Goal: Check status: Check status

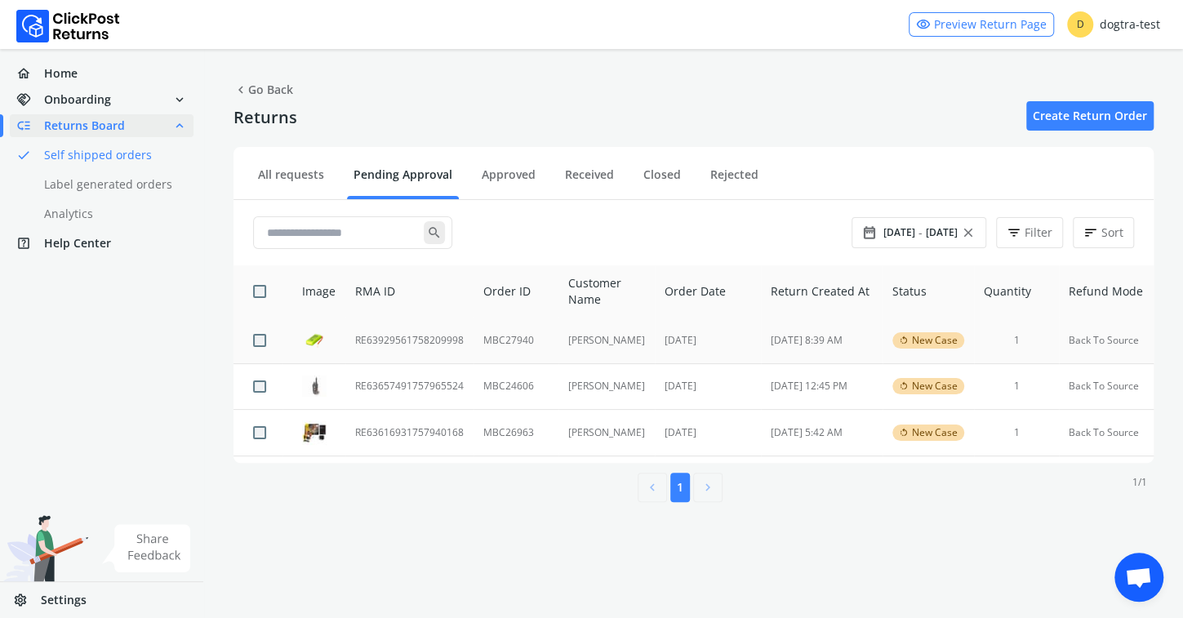
click at [423, 336] on td "RE63929561758209998" at bounding box center [409, 341] width 128 height 46
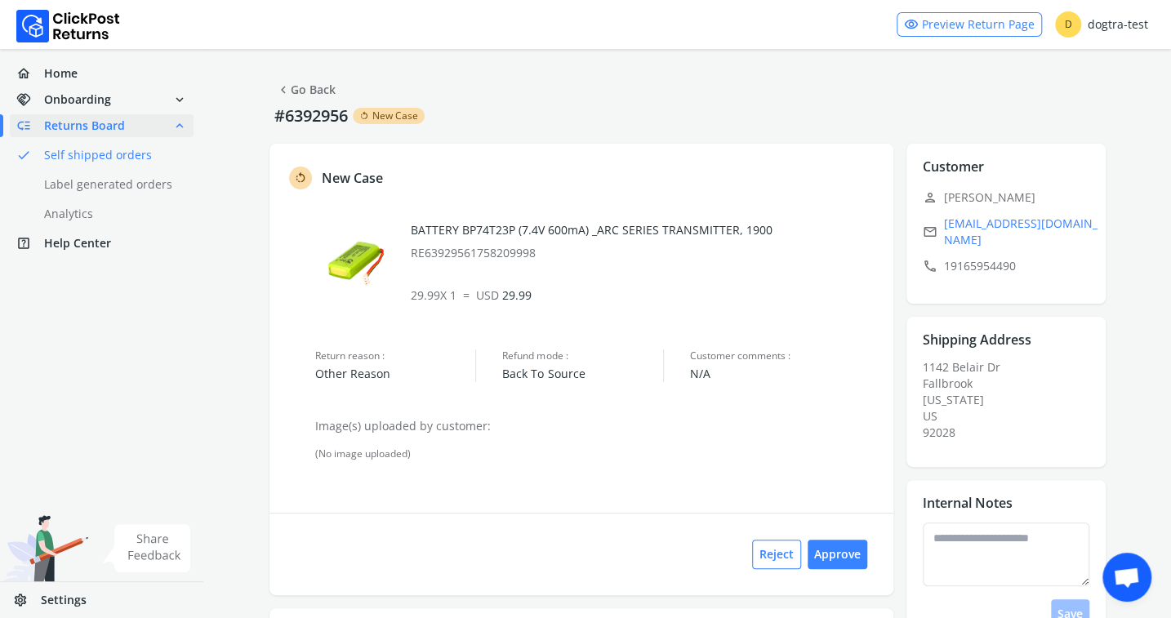
click at [318, 91] on link "chevron_left Go Back" at bounding box center [306, 89] width 60 height 23
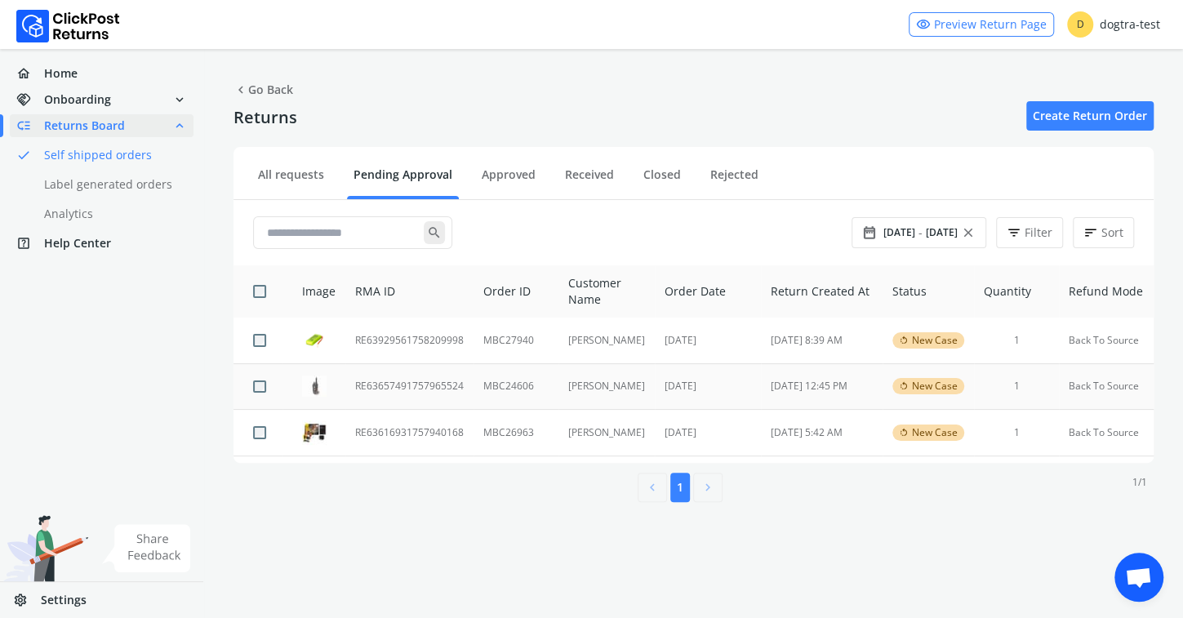
click at [369, 388] on td "RE63657491757965524" at bounding box center [409, 386] width 128 height 47
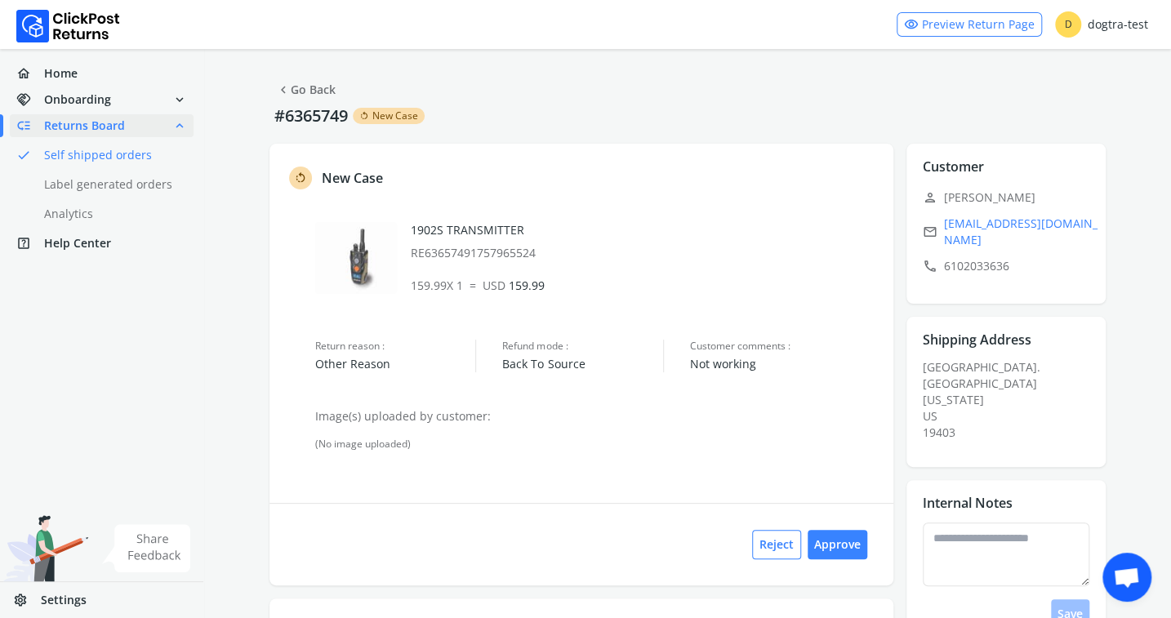
click at [300, 91] on link "chevron_left Go Back" at bounding box center [306, 89] width 60 height 23
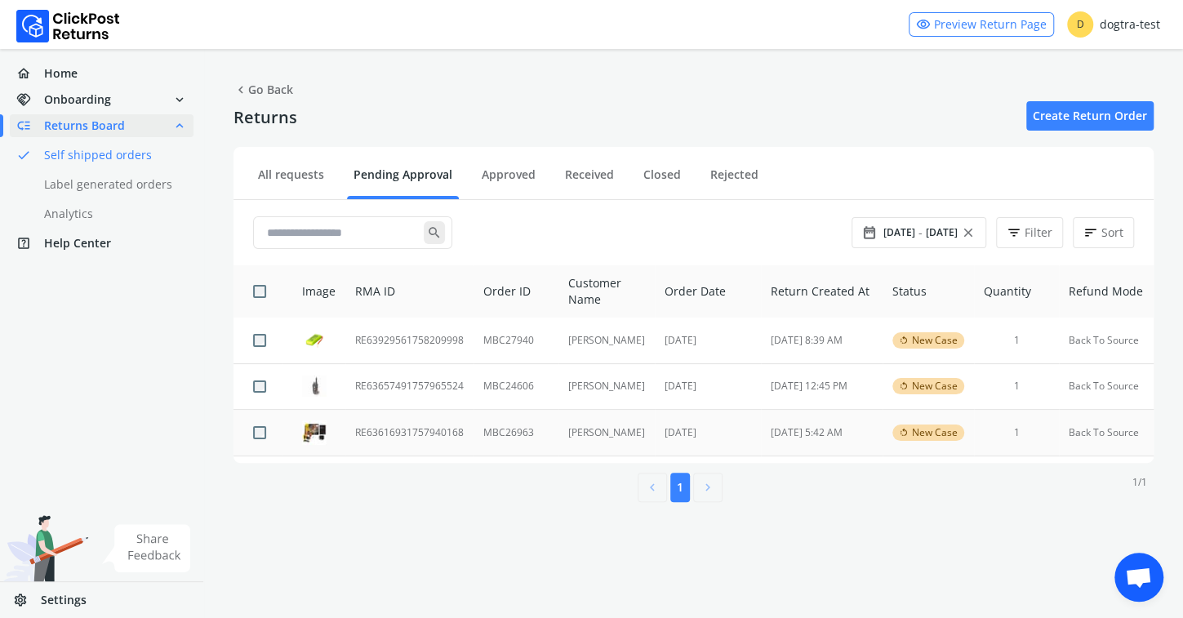
click at [416, 425] on td "RE63616931757940168" at bounding box center [409, 433] width 128 height 47
